Goal: Task Accomplishment & Management: Complete application form

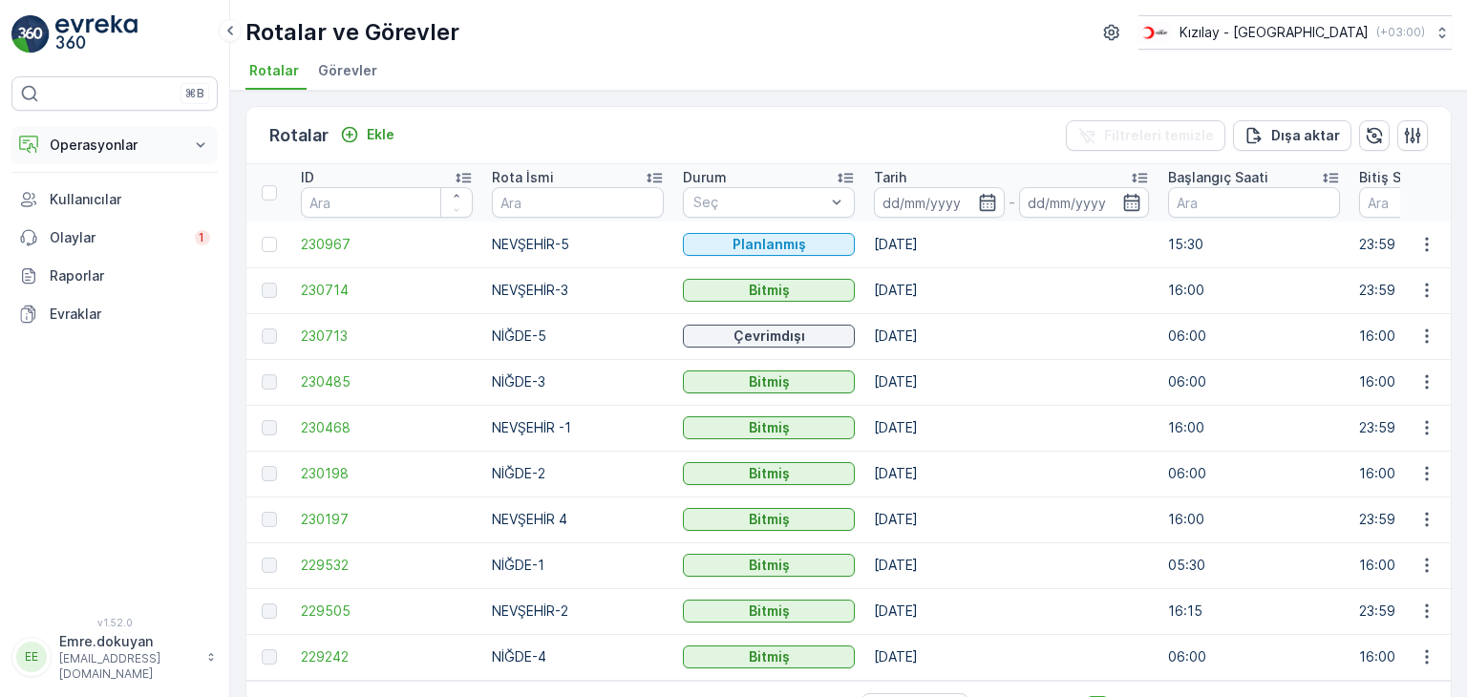
drag, startPoint x: 0, startPoint y: 0, endPoint x: 99, endPoint y: 146, distance: 176.7
click at [99, 146] on p "Operasyonlar" at bounding box center [115, 145] width 130 height 19
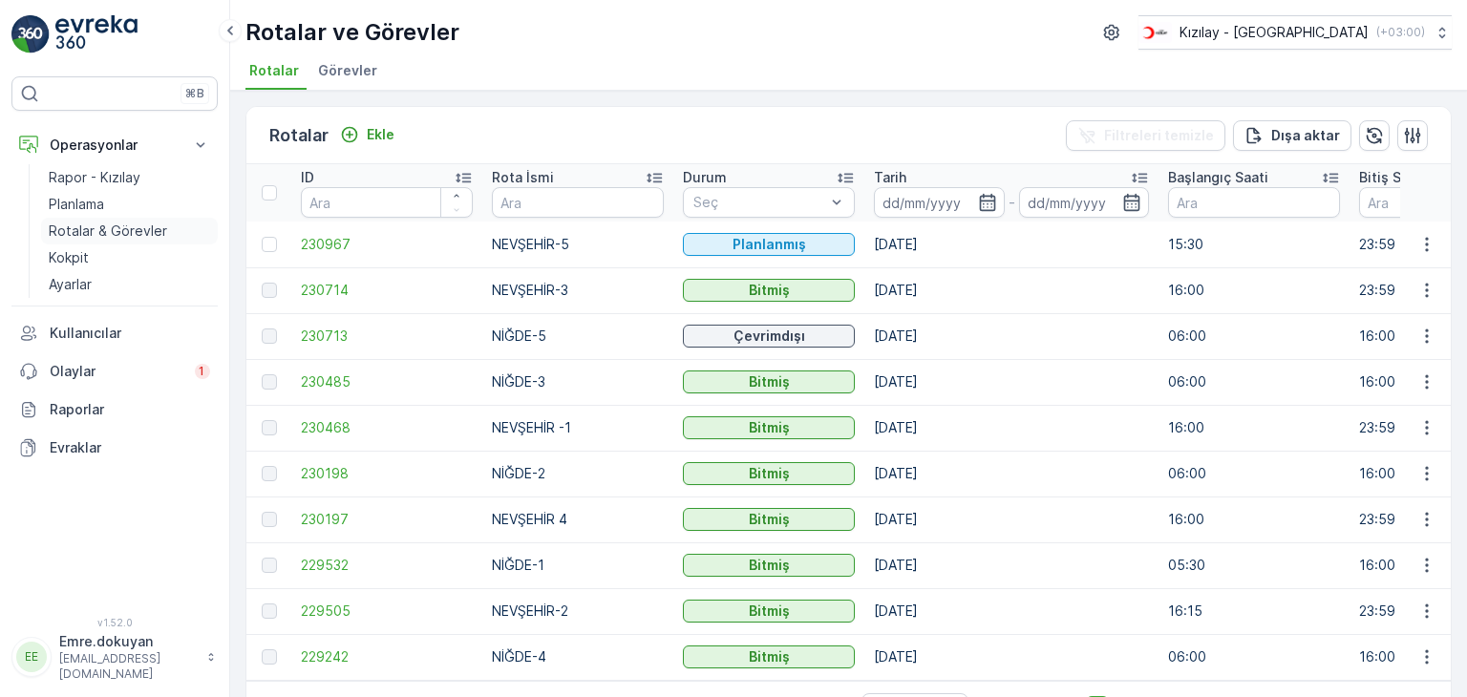
click at [136, 233] on p "Rotalar & Görevler" at bounding box center [108, 231] width 118 height 19
click at [385, 136] on p "Ekle" at bounding box center [381, 134] width 28 height 19
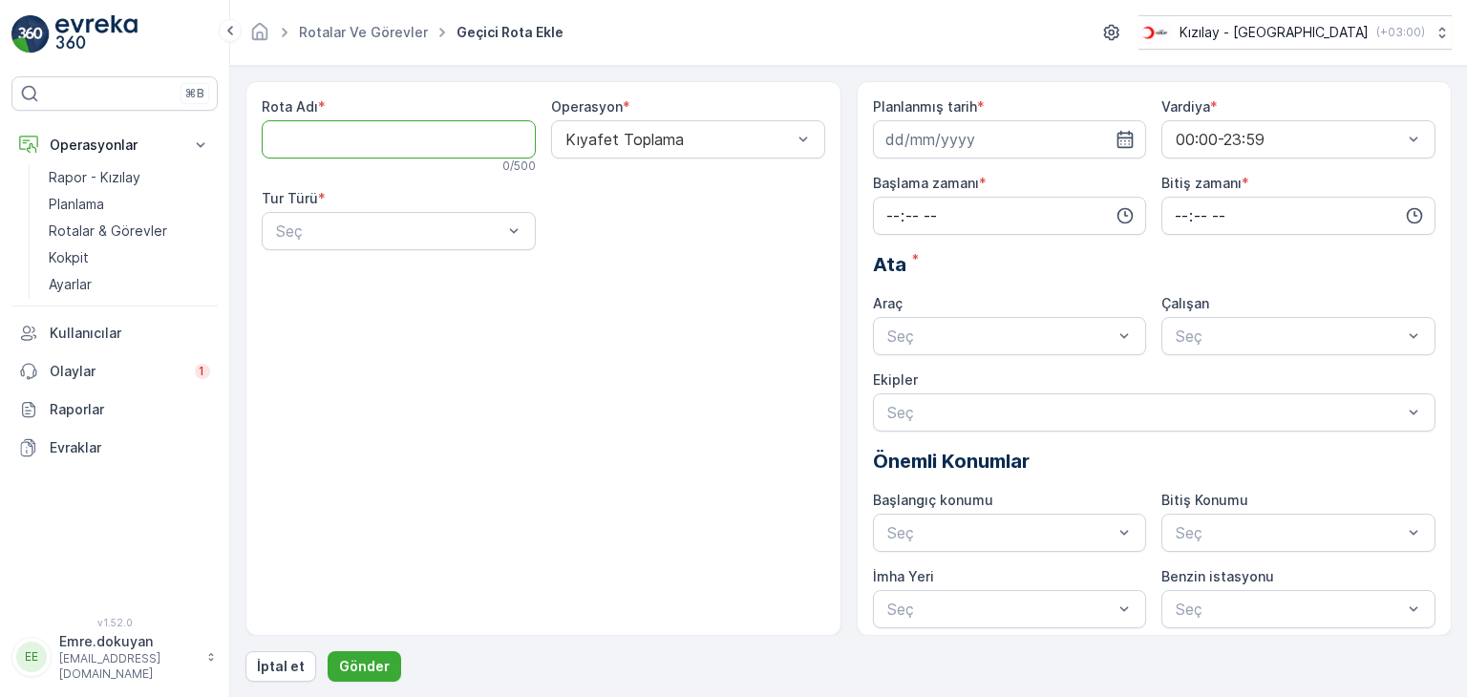
click at [385, 137] on Adı "Rota Adı" at bounding box center [399, 139] width 274 height 38
type Adı "NİĞDE-4"
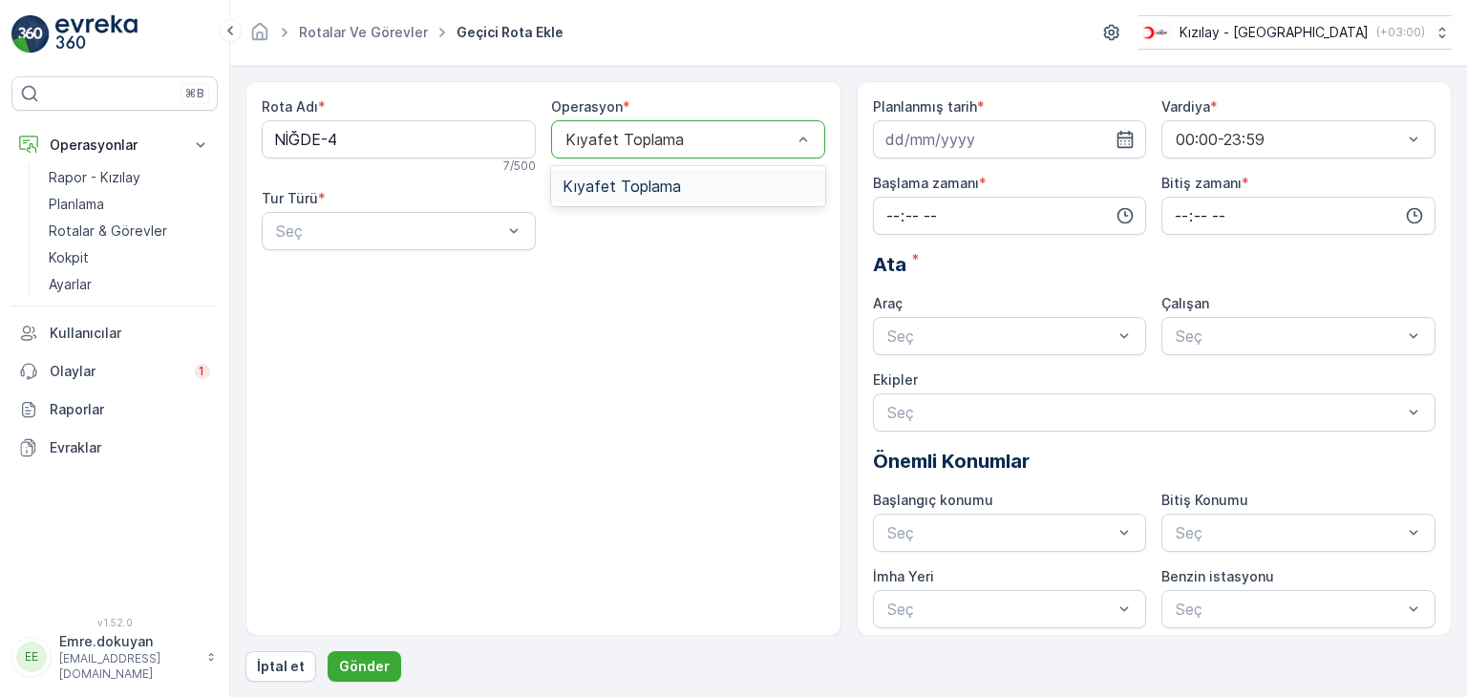
click at [644, 175] on div "Kıyafet Toplama" at bounding box center [688, 186] width 274 height 32
drag, startPoint x: 403, startPoint y: 274, endPoint x: 488, endPoint y: 265, distance: 85.5
click at [404, 274] on div "Statik" at bounding box center [398, 277] width 251 height 17
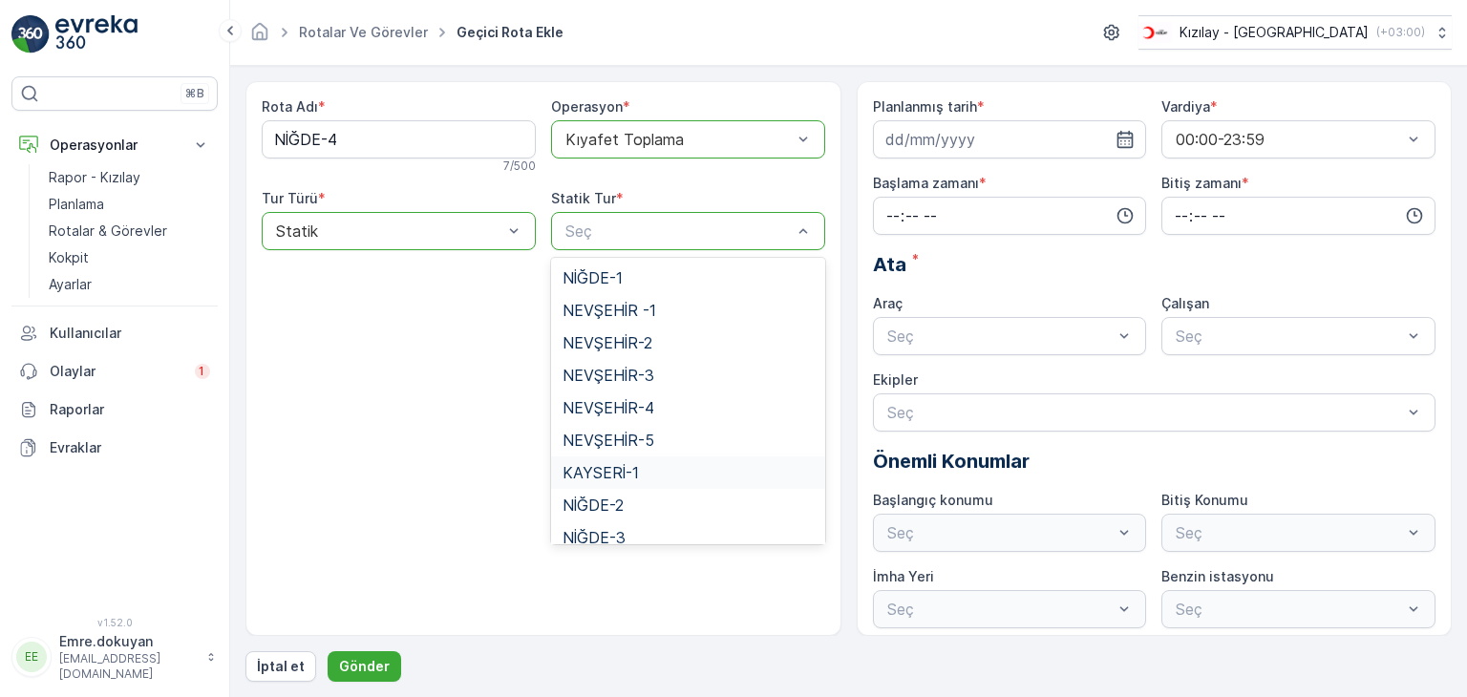
scroll to position [78, 0]
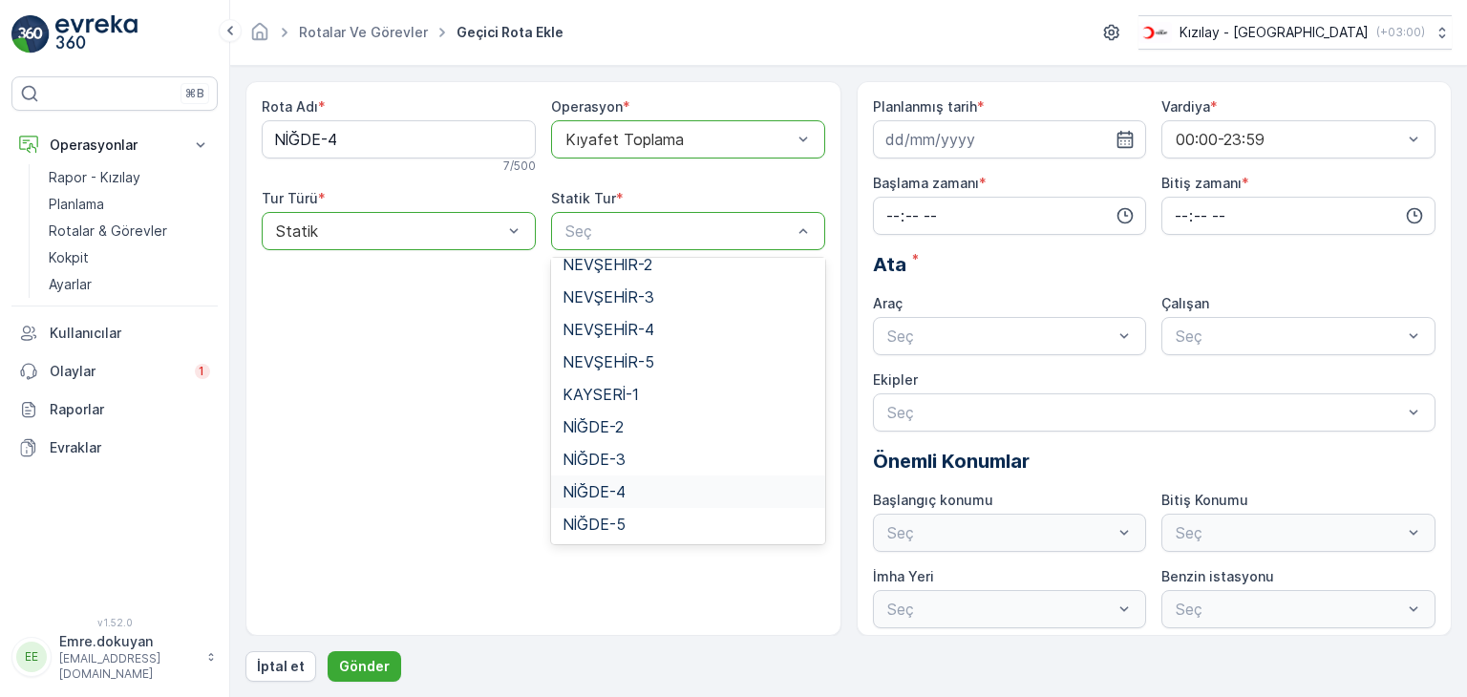
click at [614, 492] on span "NİĞDE-4" at bounding box center [594, 491] width 63 height 17
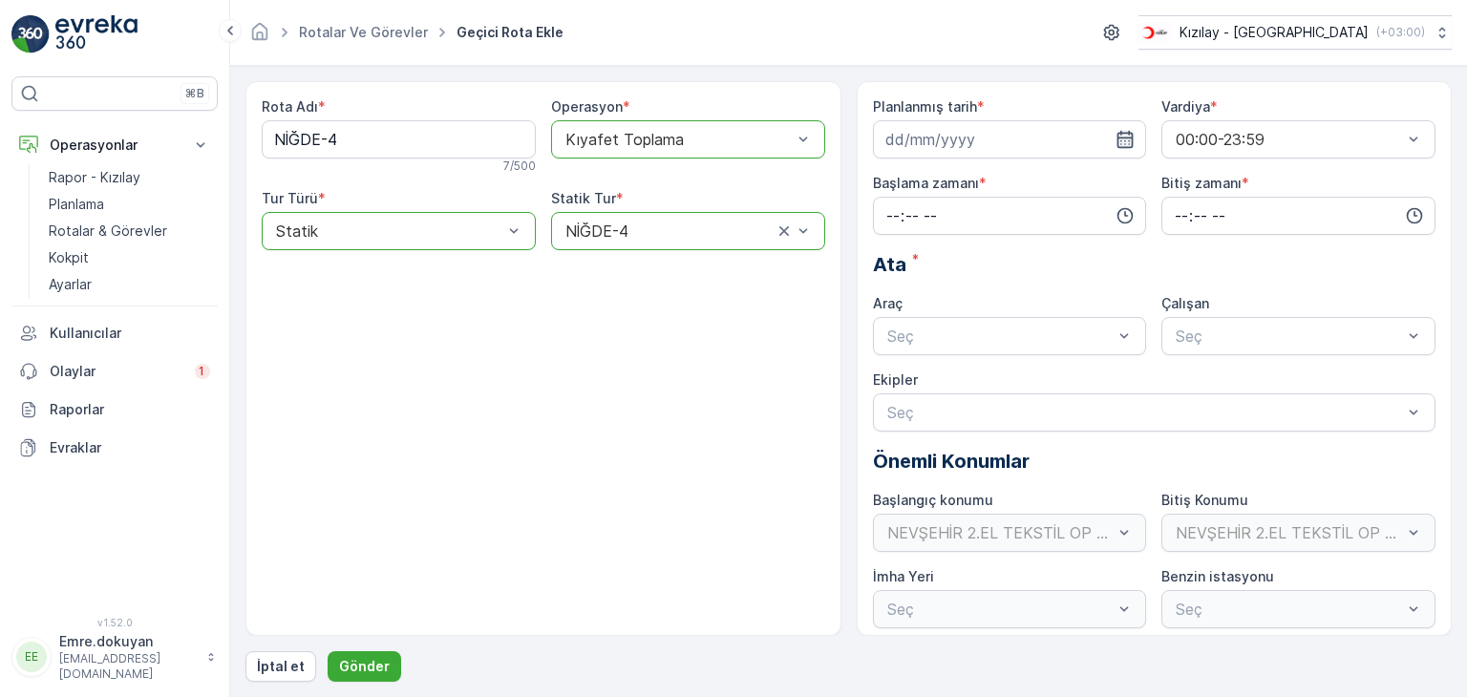
click at [1123, 138] on icon "button" at bounding box center [1124, 139] width 19 height 19
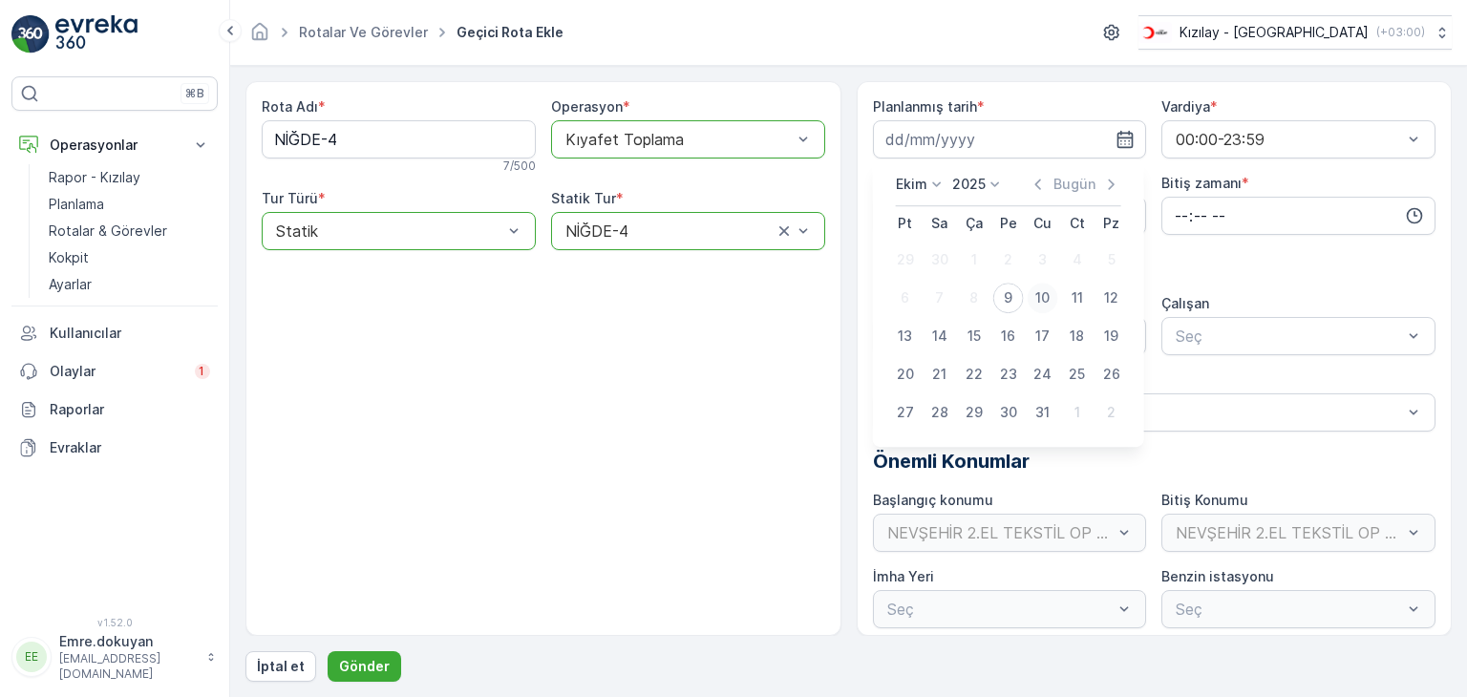
click at [1040, 297] on div "10" at bounding box center [1043, 298] width 31 height 31
type input "[DATE]"
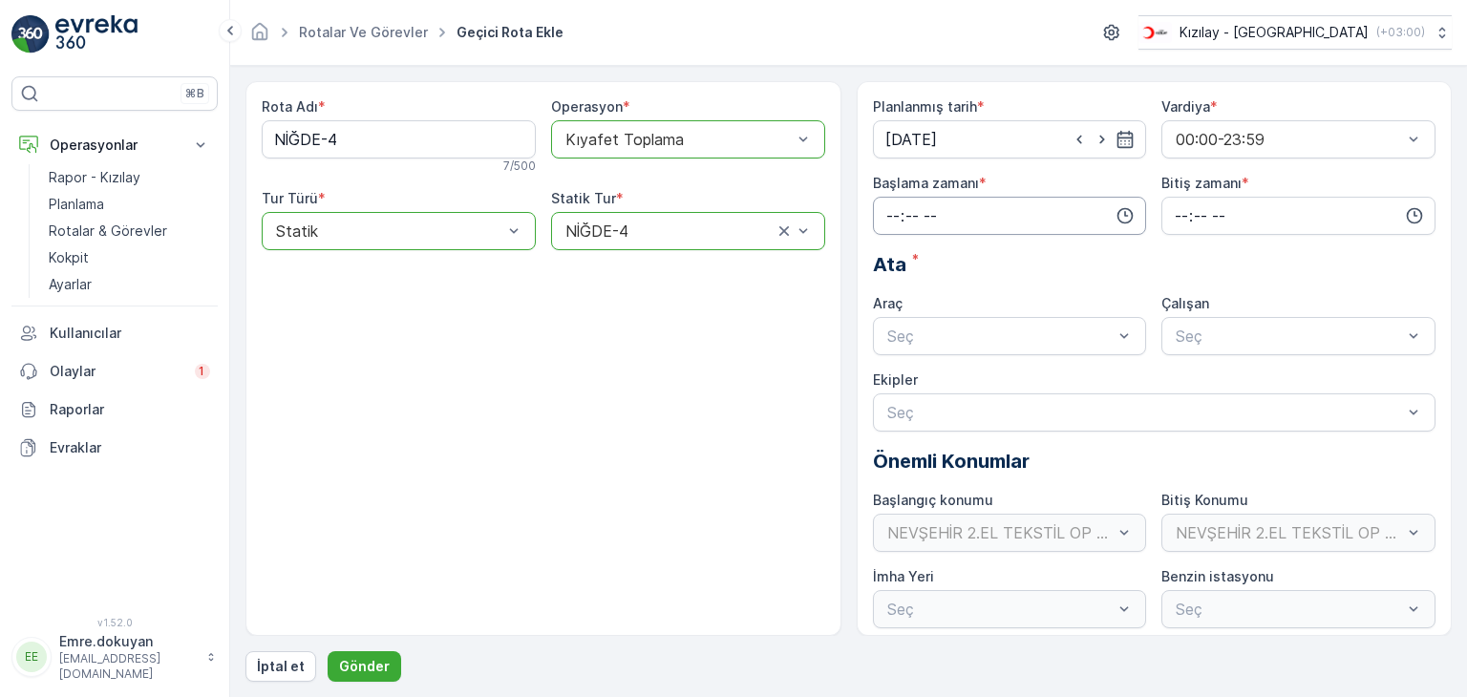
click at [883, 210] on input "time" at bounding box center [1010, 216] width 274 height 38
click at [896, 322] on span "06" at bounding box center [892, 317] width 17 height 19
type input "06:00"
click at [940, 255] on span "00" at bounding box center [932, 252] width 17 height 19
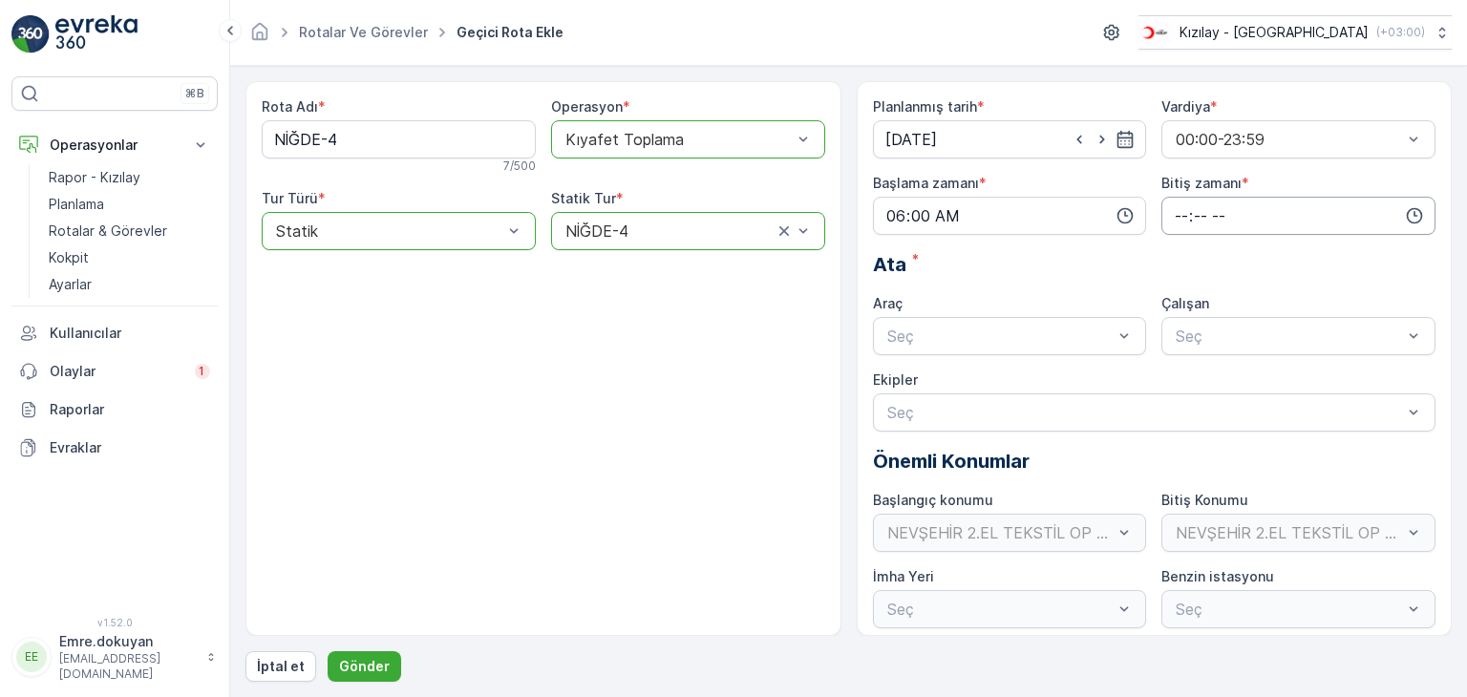
click at [1173, 216] on input "time" at bounding box center [1298, 216] width 274 height 38
click at [1180, 394] on span "16" at bounding box center [1180, 393] width 15 height 19
type input "16:00"
click at [1226, 254] on span "00" at bounding box center [1221, 252] width 17 height 19
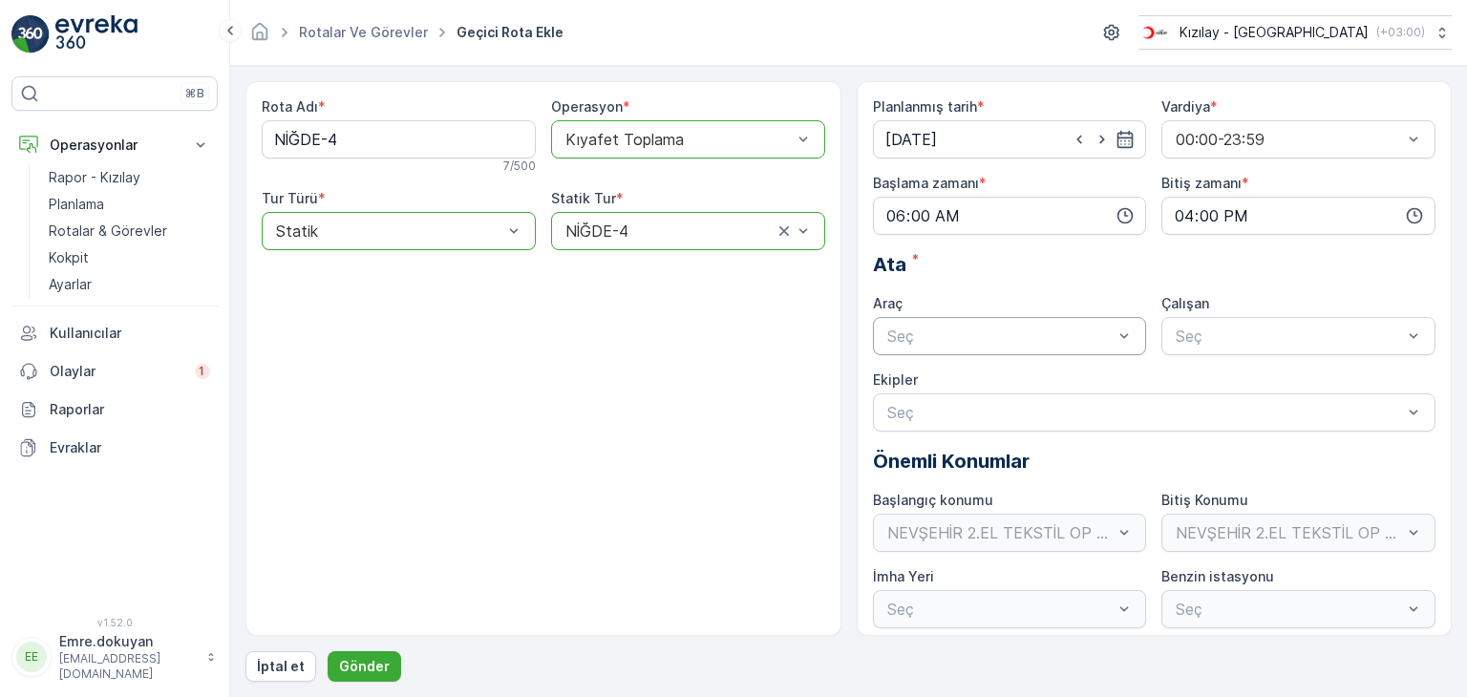
click at [1009, 349] on div "Seç" at bounding box center [1010, 336] width 274 height 38
click at [1008, 376] on div "06DCG749" at bounding box center [1009, 382] width 251 height 17
click at [1201, 375] on span "FORD" at bounding box center [1194, 382] width 43 height 17
click at [369, 665] on p "Gönder" at bounding box center [364, 666] width 51 height 19
